Goal: Information Seeking & Learning: Learn about a topic

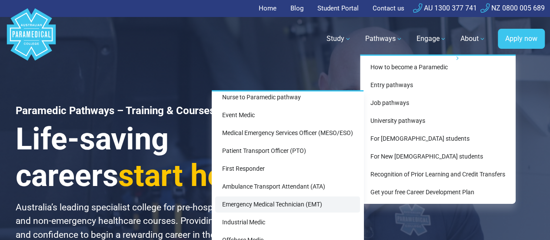
scroll to position [37, 0]
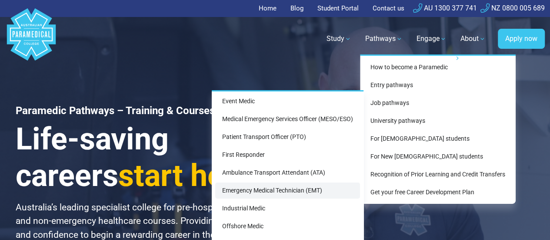
click at [280, 193] on link "Emergency Medical Technician (EMT)" at bounding box center [287, 190] width 145 height 16
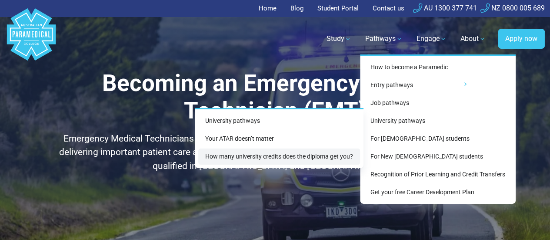
click at [309, 155] on link "How many university credits does the diploma get you?" at bounding box center [279, 156] width 162 height 16
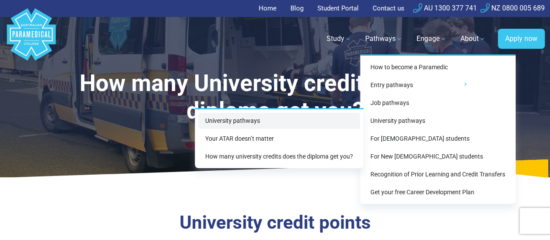
click at [313, 119] on link "University pathways" at bounding box center [279, 121] width 162 height 16
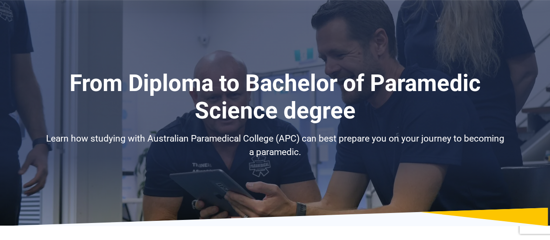
select select "**********"
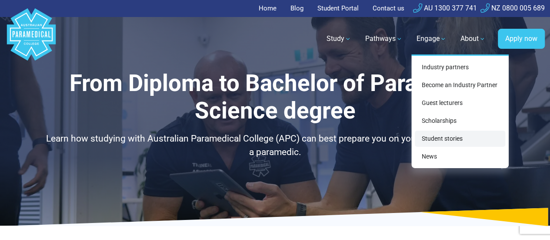
click at [432, 137] on link "Student stories" at bounding box center [460, 138] width 90 height 16
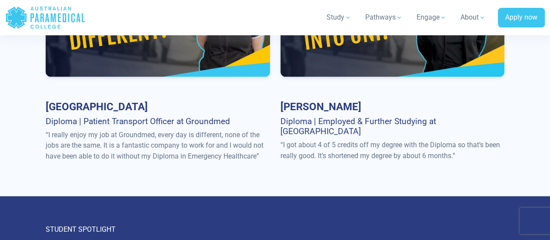
scroll to position [669, 0]
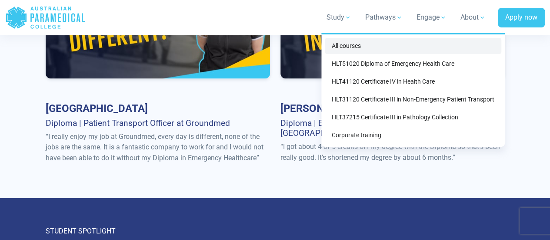
click at [362, 47] on link "All courses" at bounding box center [413, 46] width 176 height 16
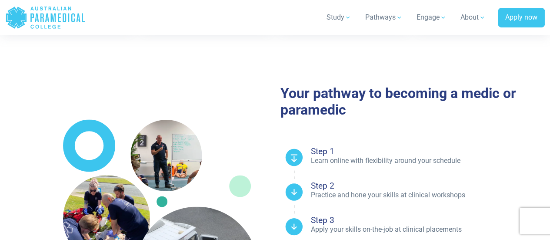
scroll to position [468, 0]
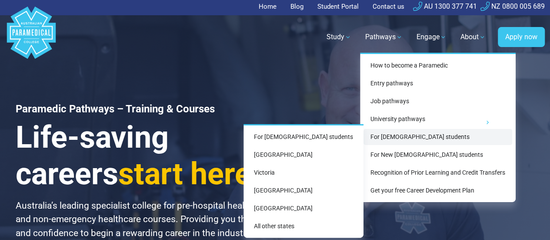
scroll to position [3, 0]
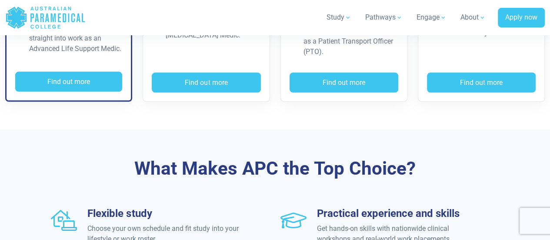
scroll to position [912, 0]
